Goal: Find contact information: Find contact information

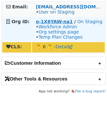
click at [42, 21] on strong "o-1X6YAW-na1" at bounding box center [54, 21] width 37 height 5
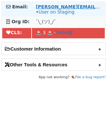
click at [39, 6] on strong "maurice@fluz.app" at bounding box center [101, 6] width 130 height 5
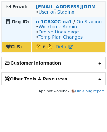
click at [40, 23] on strong "o-1CRXCC-na1" at bounding box center [54, 21] width 36 height 5
click at [57, 21] on strong "o-22FY22-na1" at bounding box center [53, 21] width 35 height 5
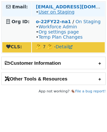
click at [43, 14] on link "User on Staging" at bounding box center [56, 11] width 36 height 5
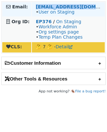
copy strong "[EMAIL_ADDRESS][DOMAIN_NAME]"
drag, startPoint x: 88, startPoint y: 8, endPoint x: 33, endPoint y: 8, distance: 55.5
click at [33, 8] on td "abbie@opendorse.com • User on Staging" at bounding box center [68, 9] width 73 height 14
